Goal: Information Seeking & Learning: Check status

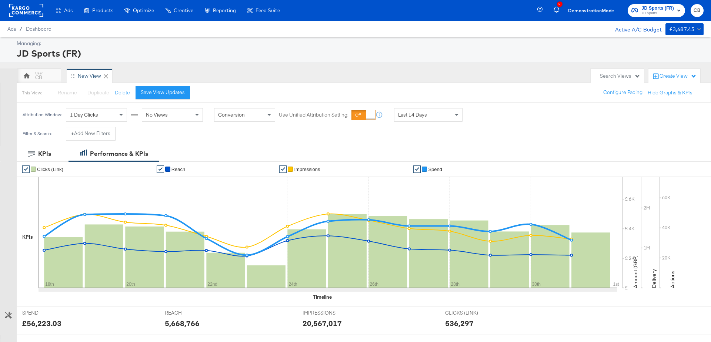
click at [19, 14] on rect at bounding box center [26, 10] width 34 height 13
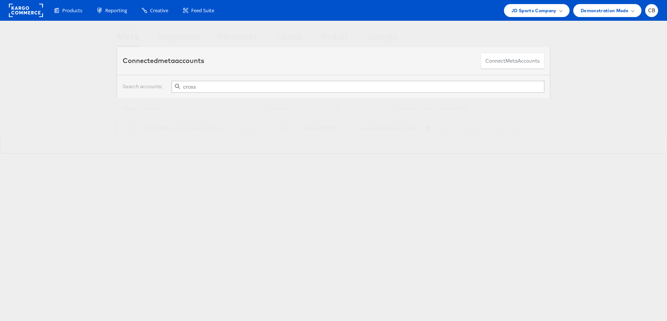
type input "cross"
click at [196, 127] on link "StitcherAds - Cross Account Reporting" at bounding box center [183, 128] width 77 height 6
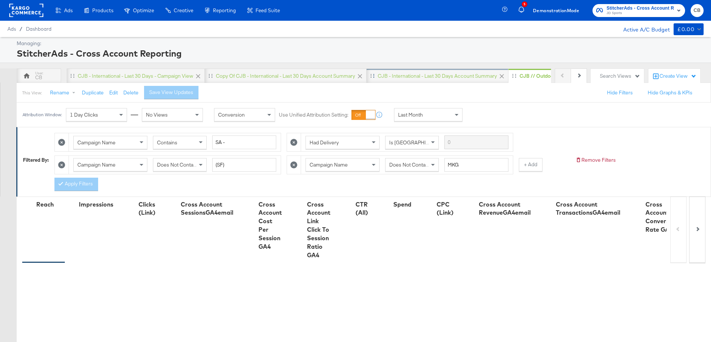
click at [433, 79] on div "CJB - International - Last 30 days Account Summary" at bounding box center [437, 76] width 119 height 7
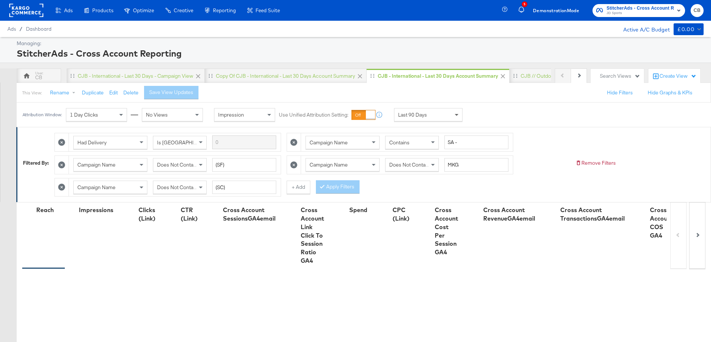
click at [455, 116] on span at bounding box center [457, 115] width 9 height 13
click at [518, 111] on div "Attribution Window: 1 Day Clicks No Views Impression Use Unified Attribution Se…" at bounding box center [355, 115] width 711 height 24
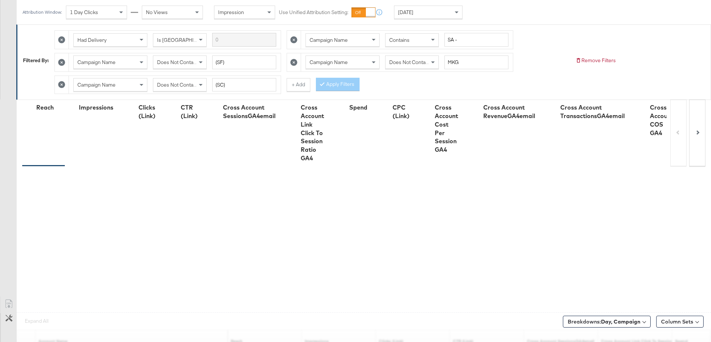
scroll to position [199, 0]
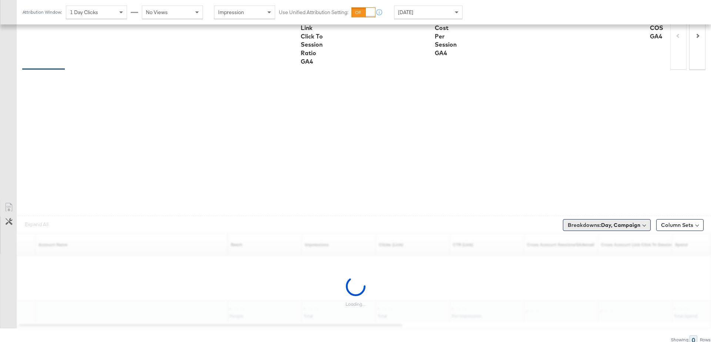
click at [622, 222] on b "Day, Campaign" at bounding box center [620, 225] width 39 height 7
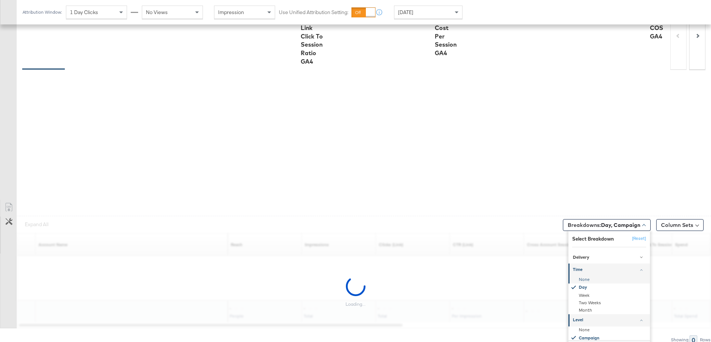
click at [587, 276] on div "None" at bounding box center [610, 279] width 80 height 7
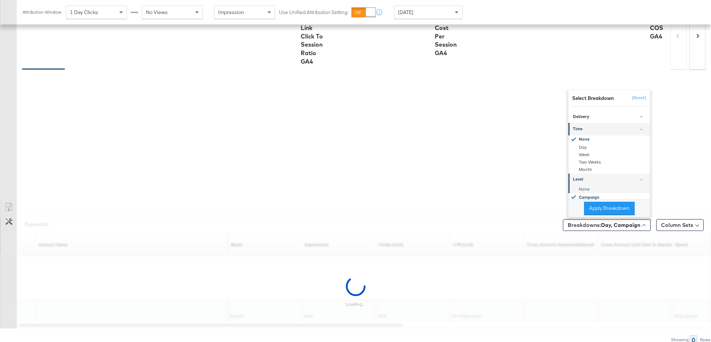
click at [586, 186] on div "None" at bounding box center [610, 189] width 80 height 7
click at [594, 202] on button "Apply Breakdown" at bounding box center [609, 208] width 51 height 13
